Goal: Information Seeking & Learning: Compare options

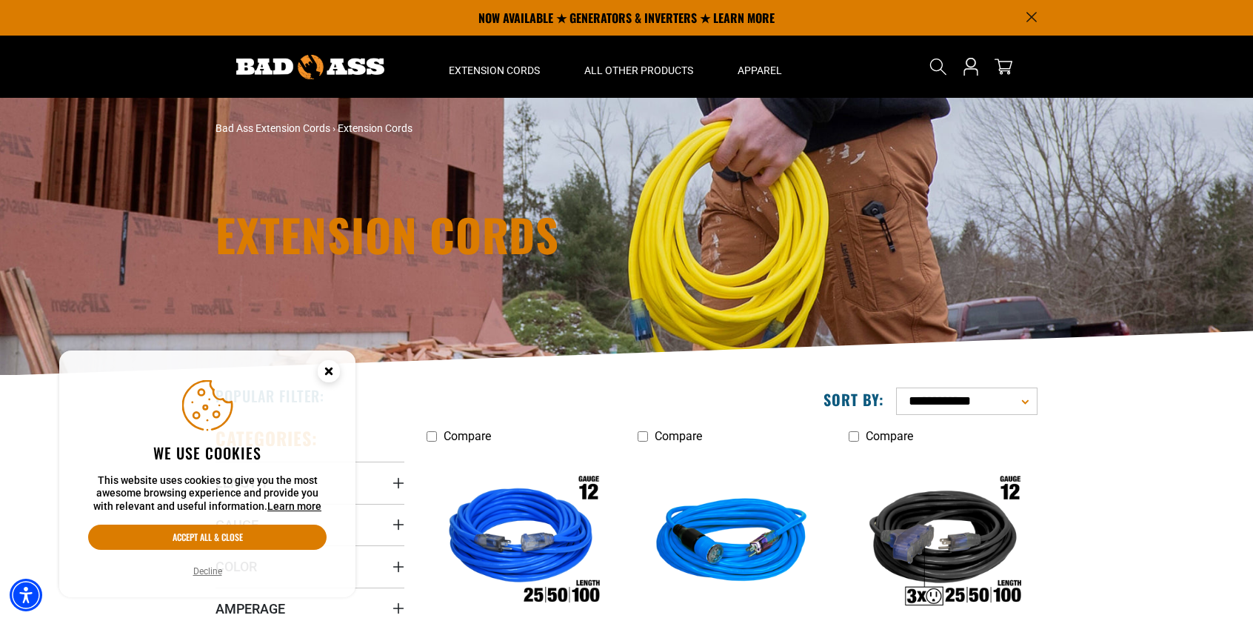
click at [333, 375] on circle "Close this option" at bounding box center [329, 371] width 22 height 22
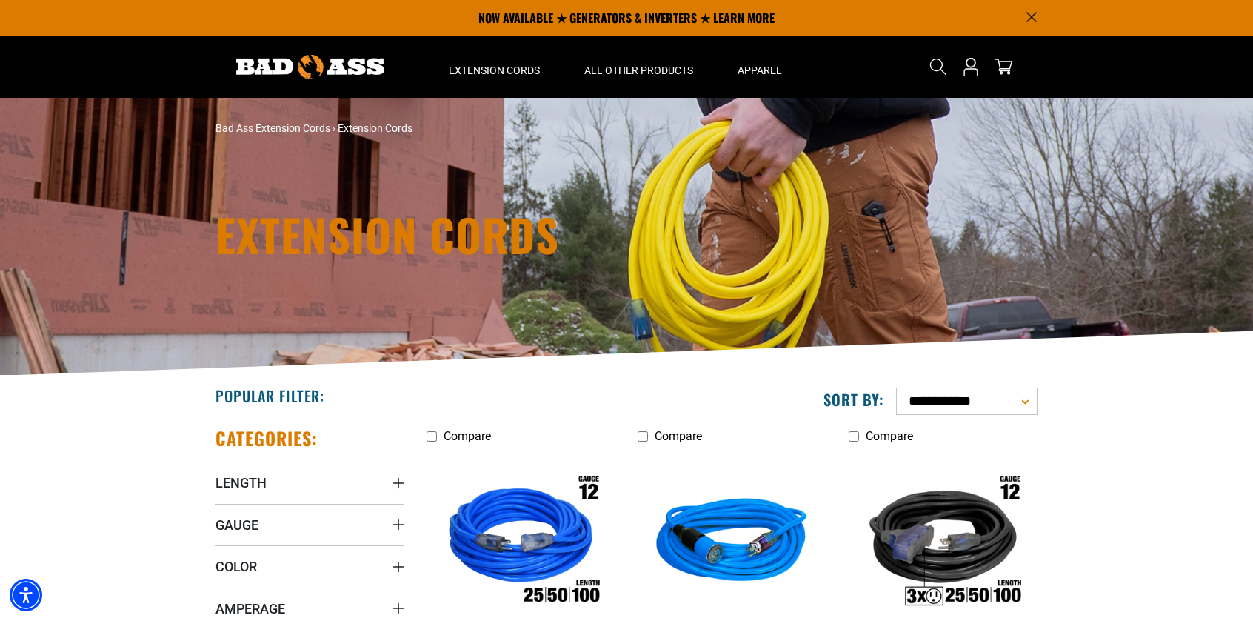
scroll to position [419, 0]
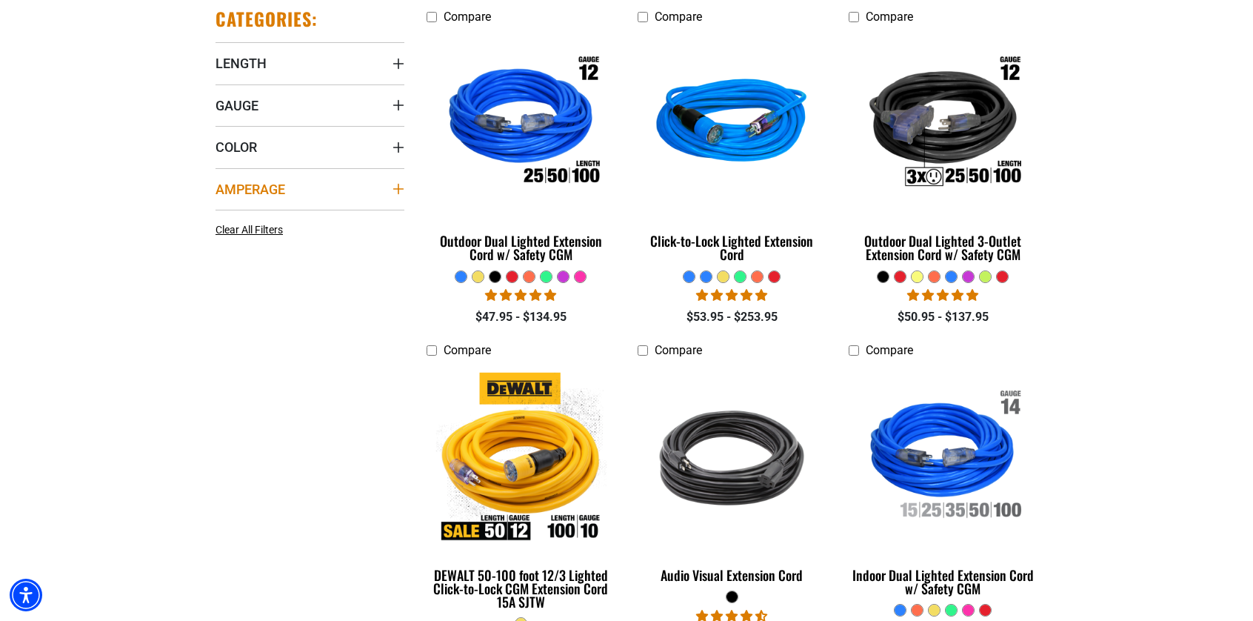
click at [241, 189] on span "Amperage" at bounding box center [250, 189] width 70 height 17
click at [313, 242] on icon at bounding box center [316, 244] width 12 height 19
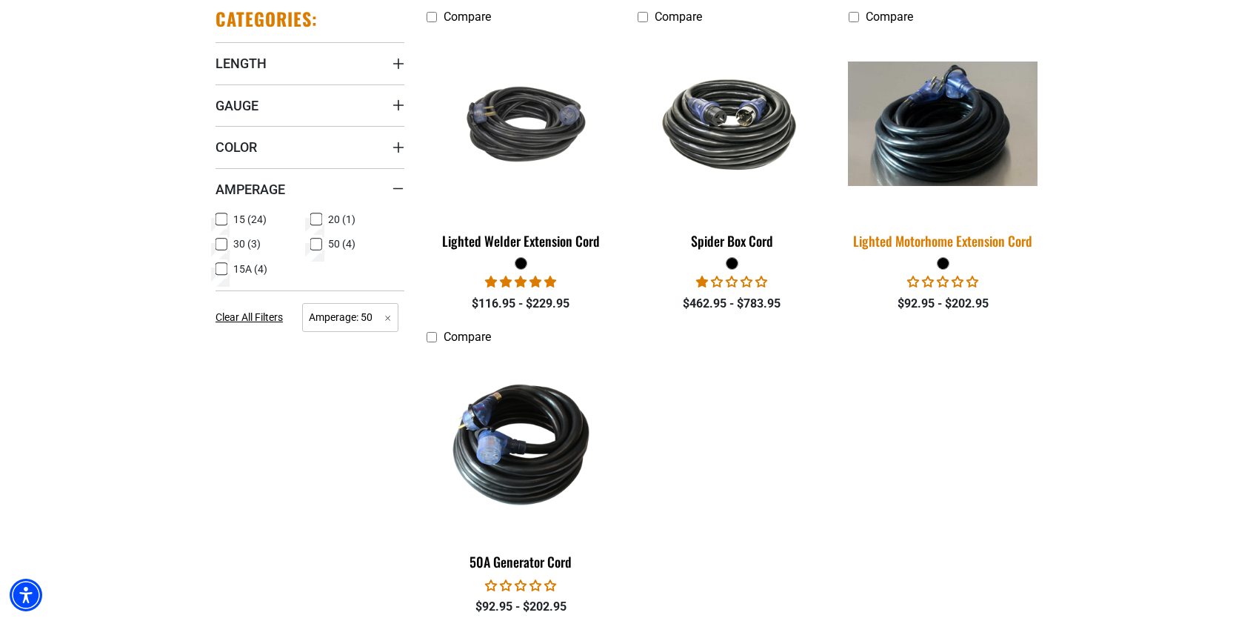
click at [903, 242] on div "Lighted Motorhome Extension Cord" at bounding box center [943, 240] width 189 height 13
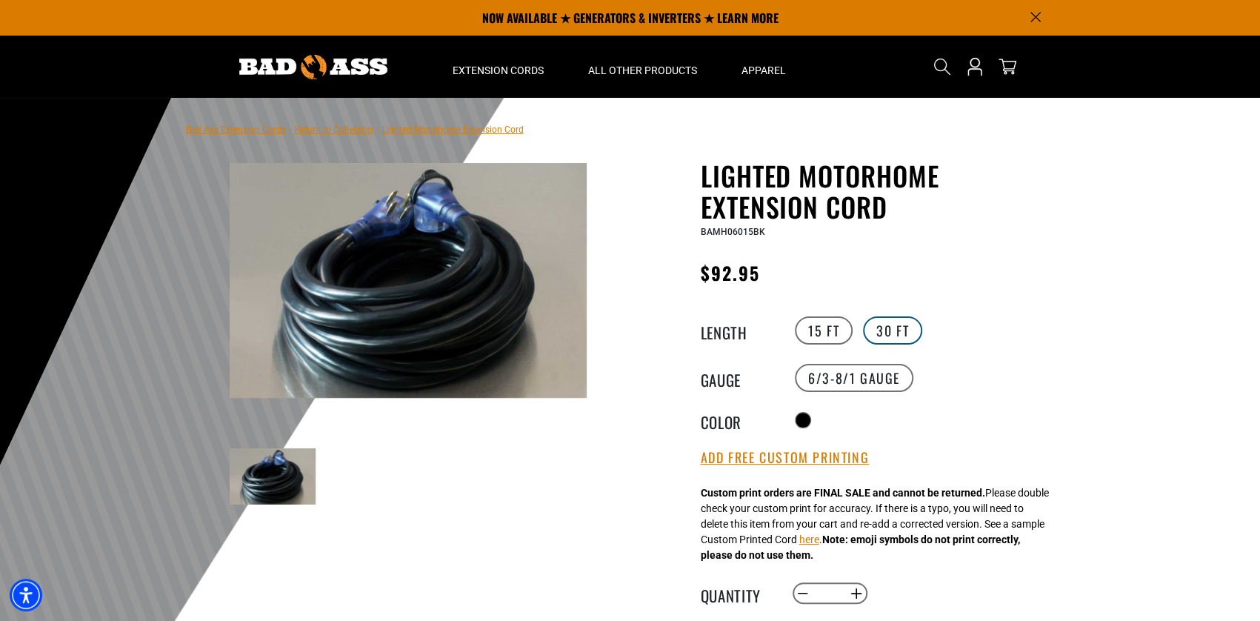
click at [889, 333] on label "30 FT" at bounding box center [892, 330] width 59 height 28
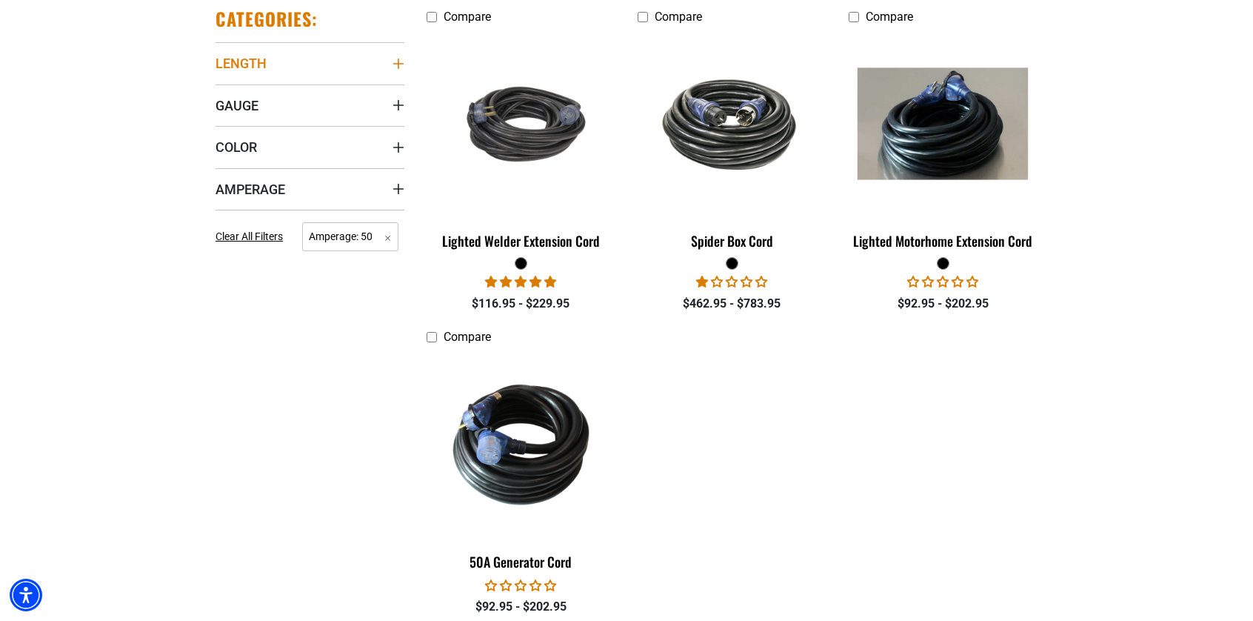
click at [255, 66] on span "Length" at bounding box center [240, 63] width 51 height 17
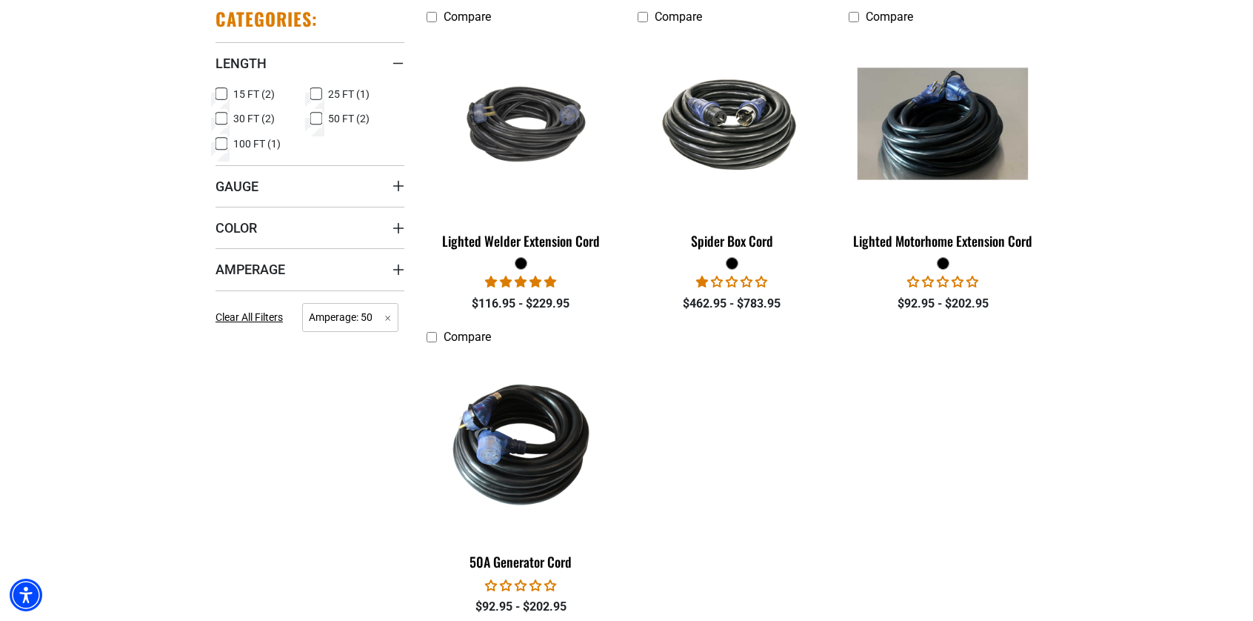
click at [222, 143] on icon at bounding box center [221, 143] width 12 height 19
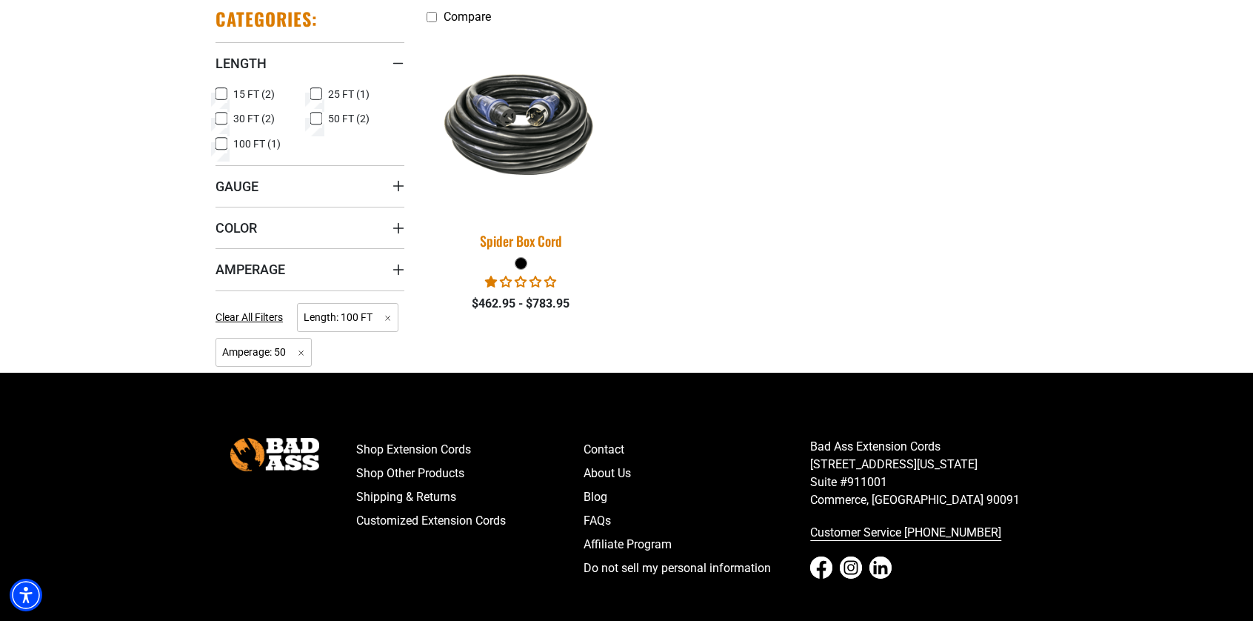
click at [508, 155] on img at bounding box center [521, 124] width 207 height 127
